Goal: Information Seeking & Learning: Understand process/instructions

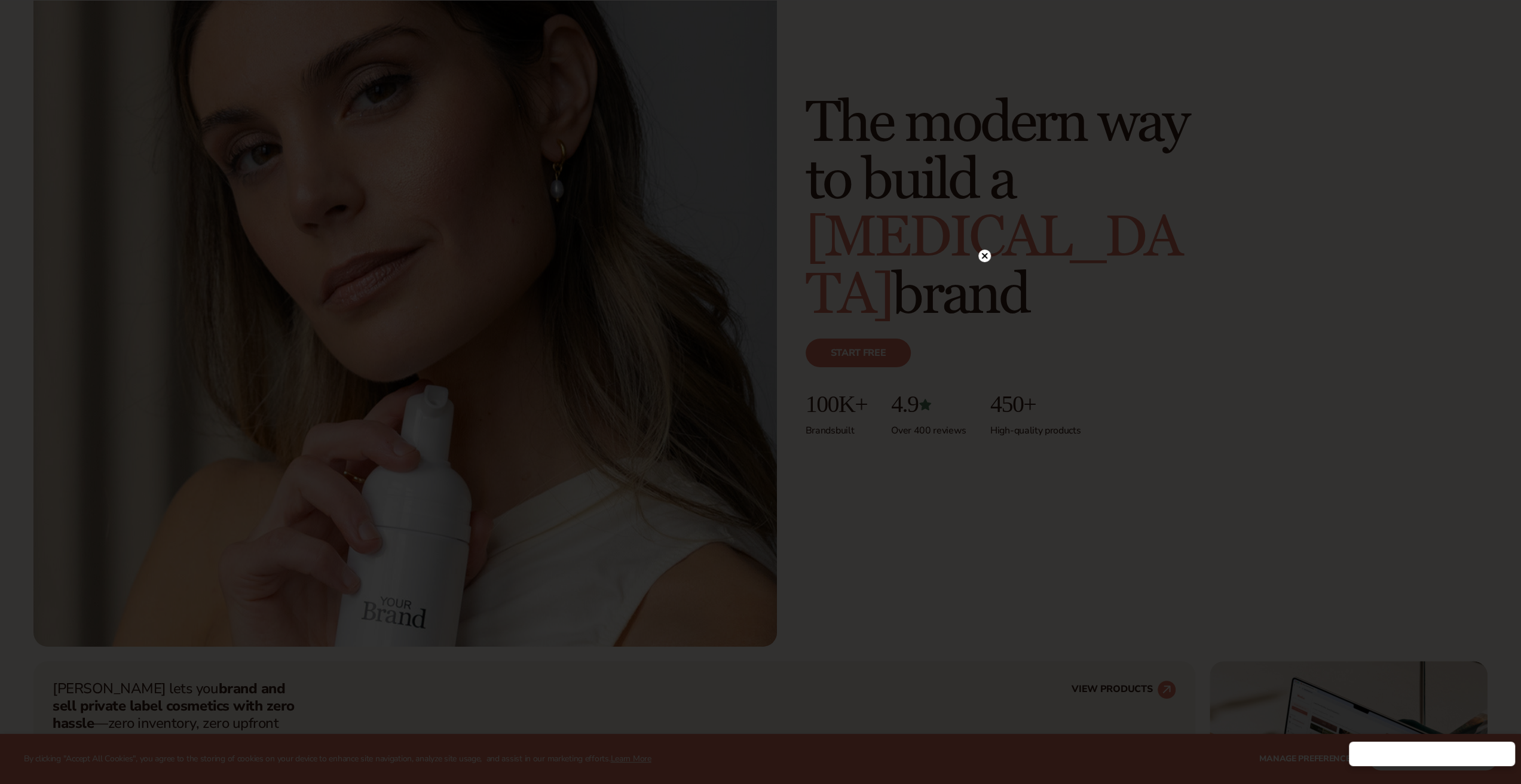
scroll to position [478, 0]
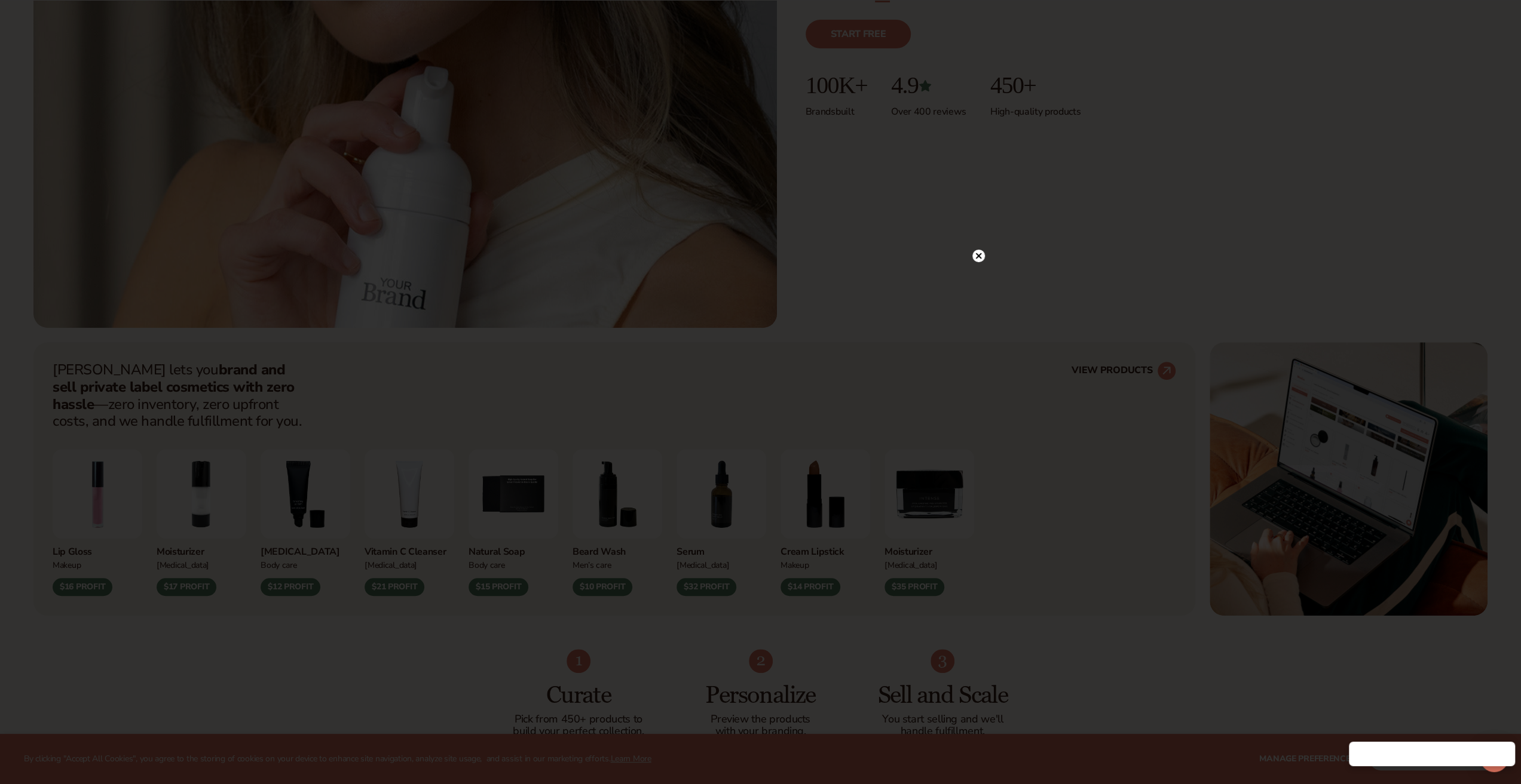
click at [984, 254] on circle at bounding box center [978, 256] width 13 height 13
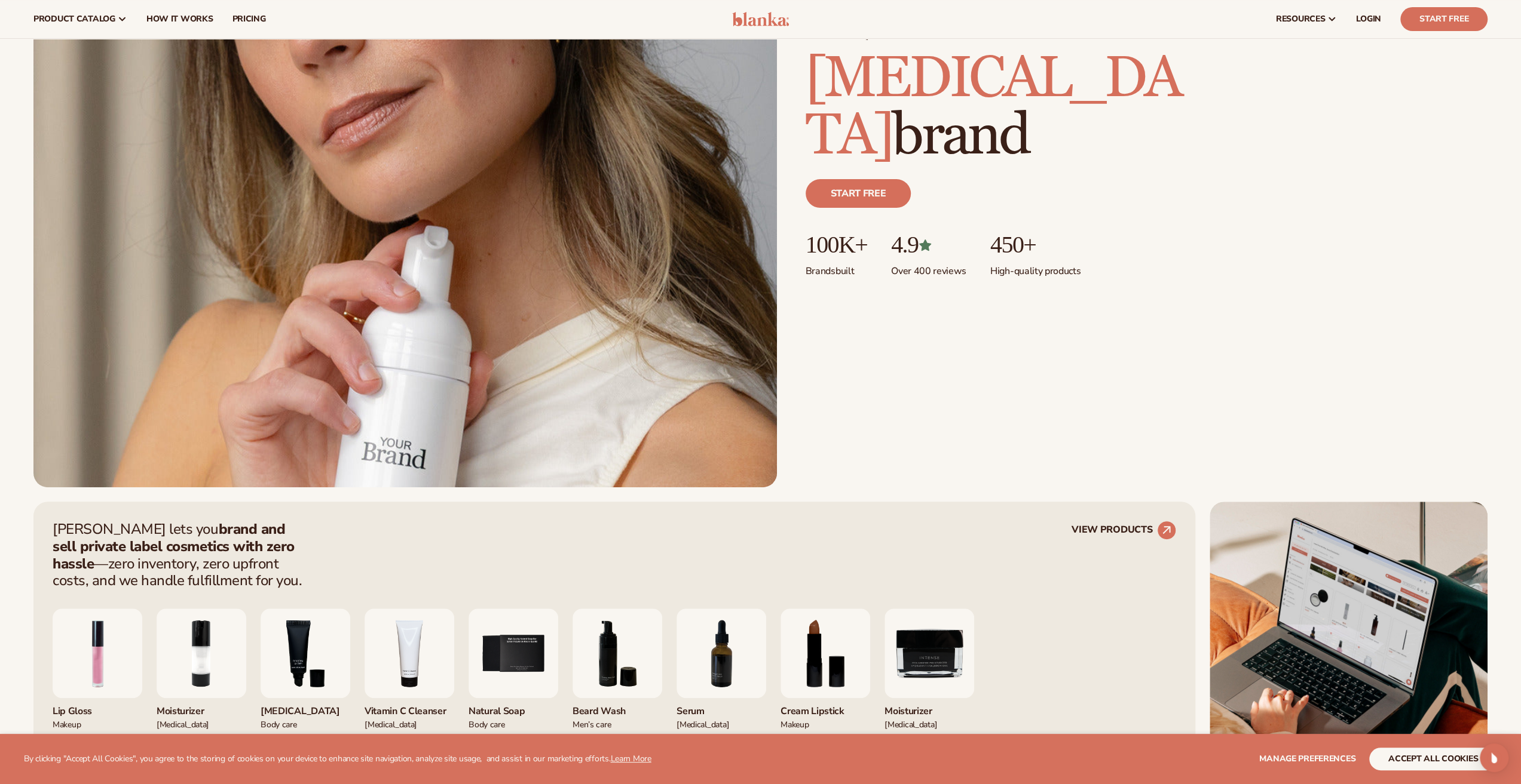
scroll to position [239, 0]
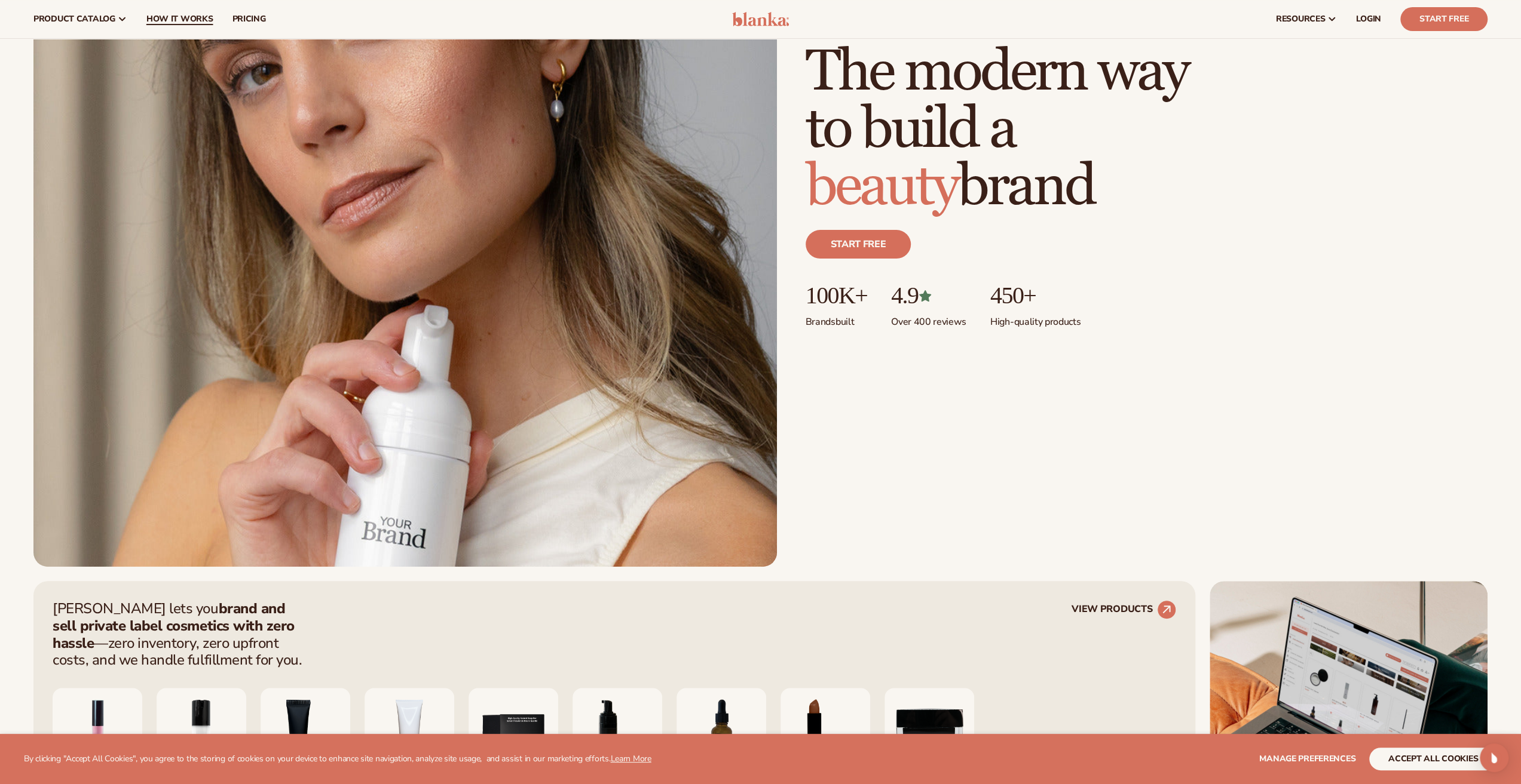
click at [180, 12] on link "How It Works" at bounding box center [180, 19] width 86 height 38
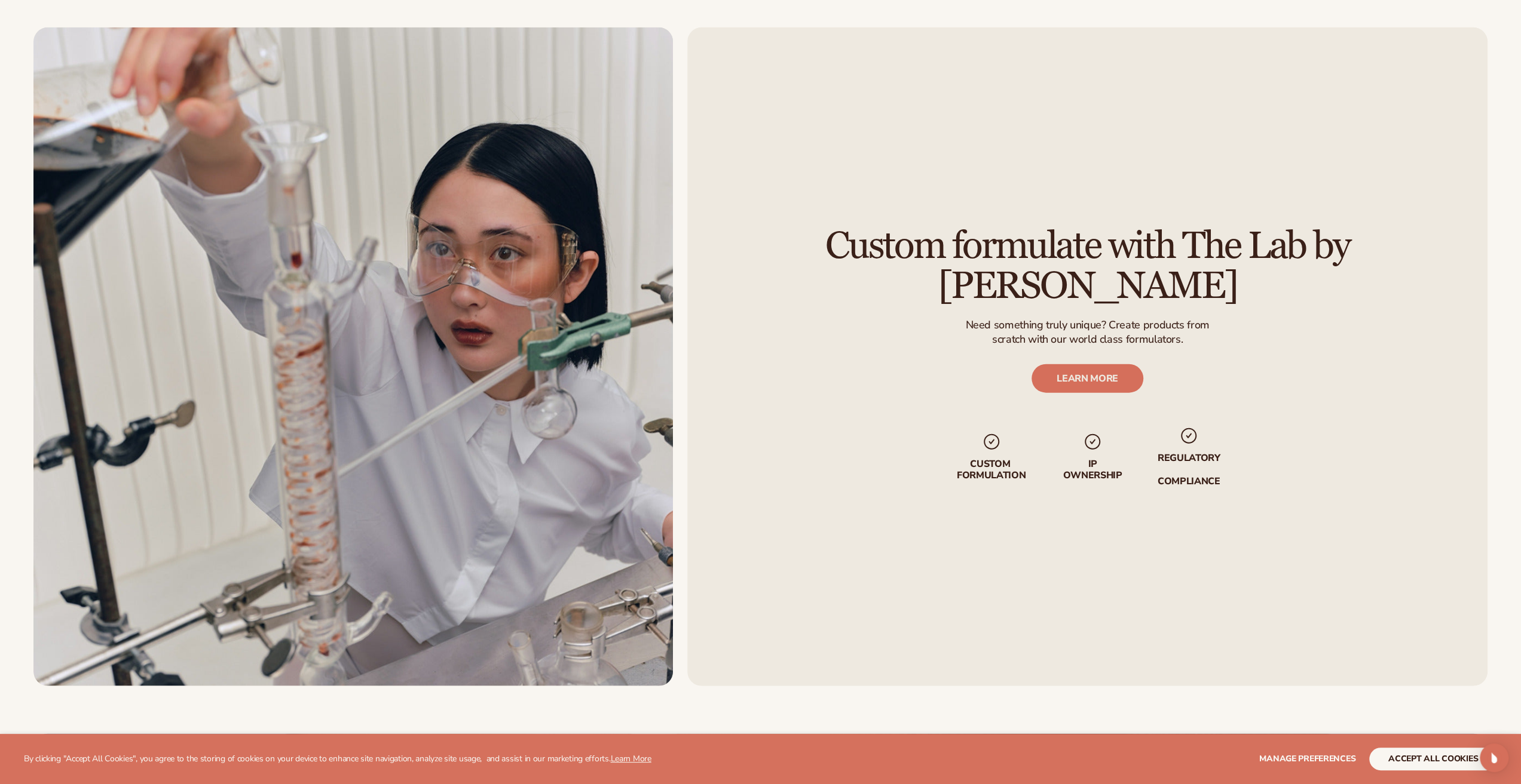
scroll to position [2866, 0]
